Goal: Obtain resource: Download file/media

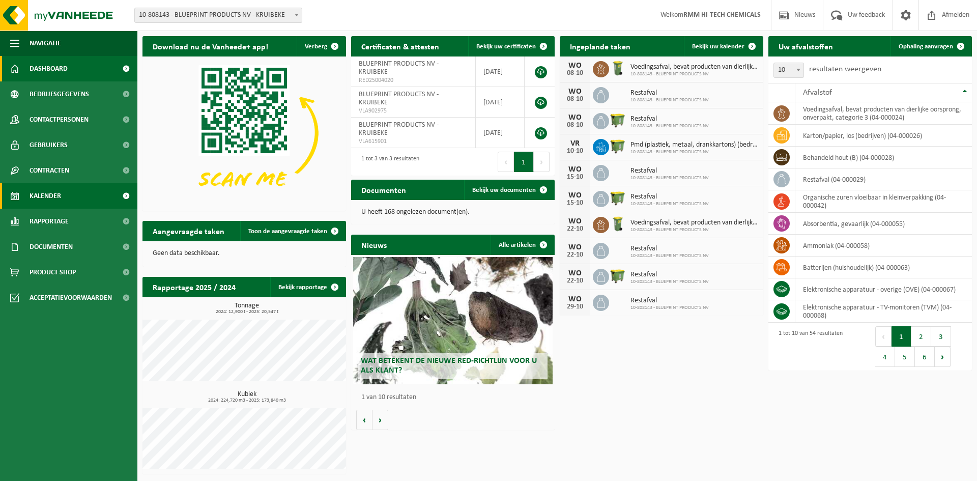
click at [56, 195] on span "Kalender" at bounding box center [45, 195] width 32 height 25
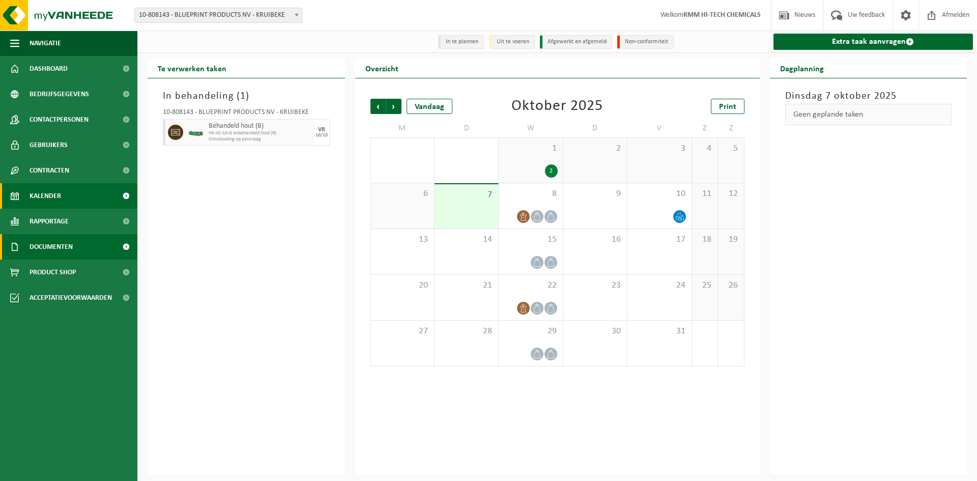
click at [53, 248] on span "Documenten" at bounding box center [50, 246] width 43 height 25
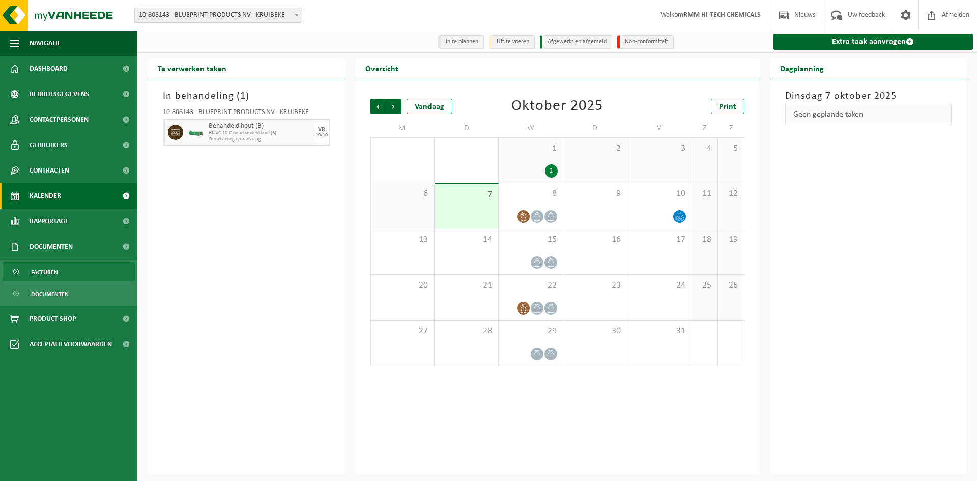
click at [49, 272] on span "Facturen" at bounding box center [44, 271] width 27 height 19
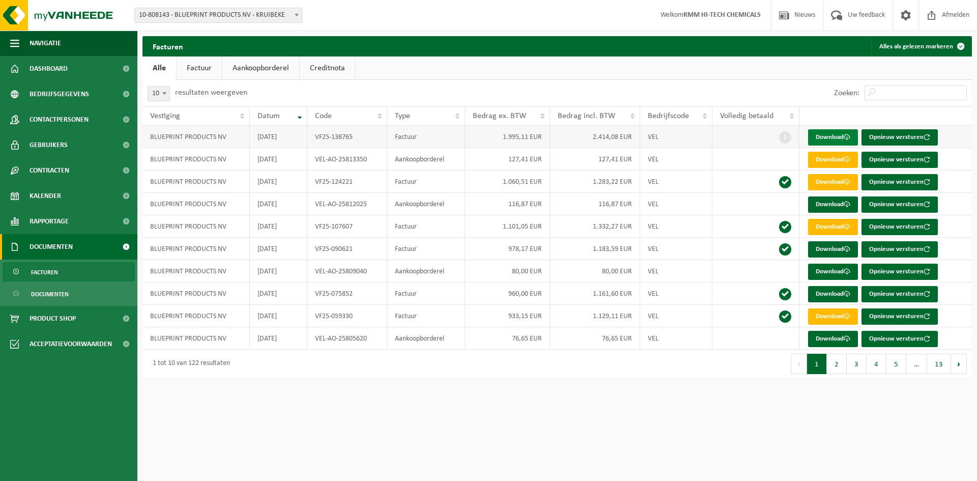
click at [832, 137] on link "Download" at bounding box center [833, 137] width 50 height 16
click at [839, 140] on link "Download" at bounding box center [833, 137] width 50 height 16
